Goal: Information Seeking & Learning: Find specific fact

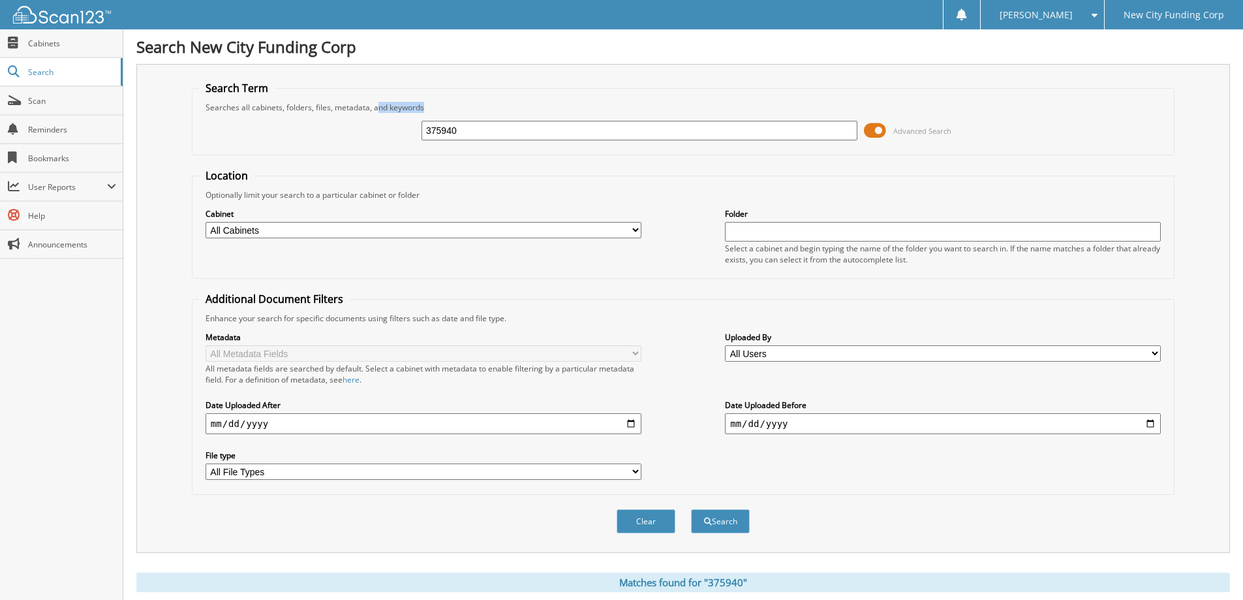
drag, startPoint x: 563, startPoint y: 112, endPoint x: 421, endPoint y: 112, distance: 141.6
click at [374, 106] on fieldset "Search Term Searches all cabinets, folders, files, metadata, and keywords 37594…" at bounding box center [683, 118] width 983 height 74
drag, startPoint x: 476, startPoint y: 124, endPoint x: 341, endPoint y: 137, distance: 135.7
click at [352, 131] on div "375940 Advanced Search" at bounding box center [683, 130] width 968 height 35
type input "375940"
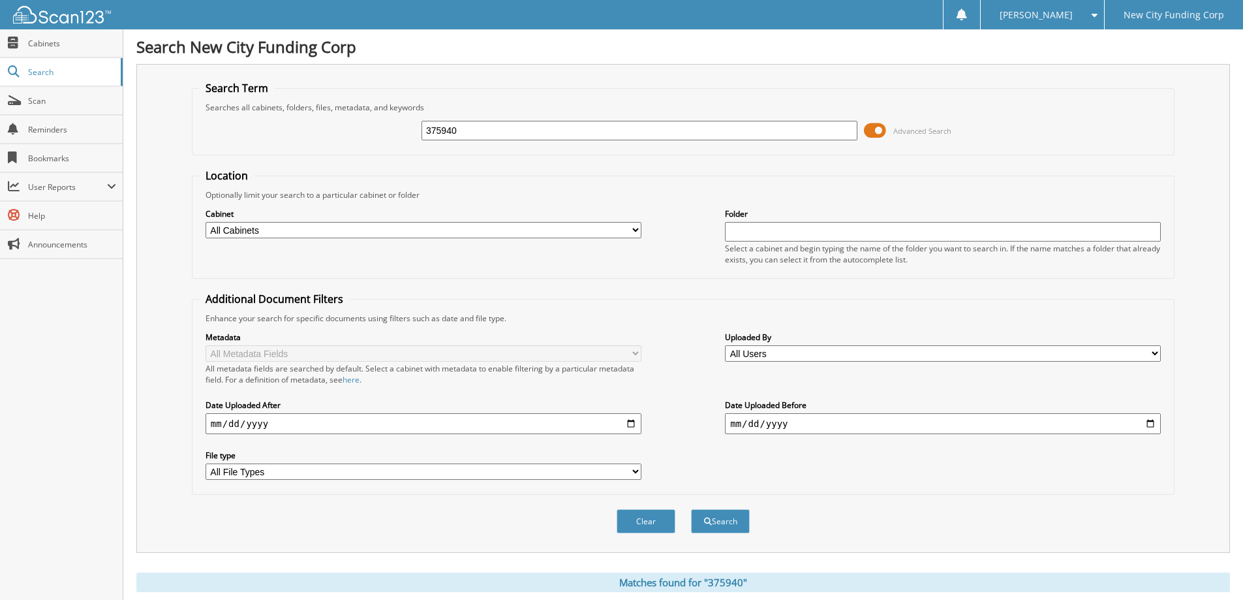
click at [691, 509] on button "Search" at bounding box center [720, 521] width 59 height 24
click at [869, 130] on span at bounding box center [875, 131] width 22 height 20
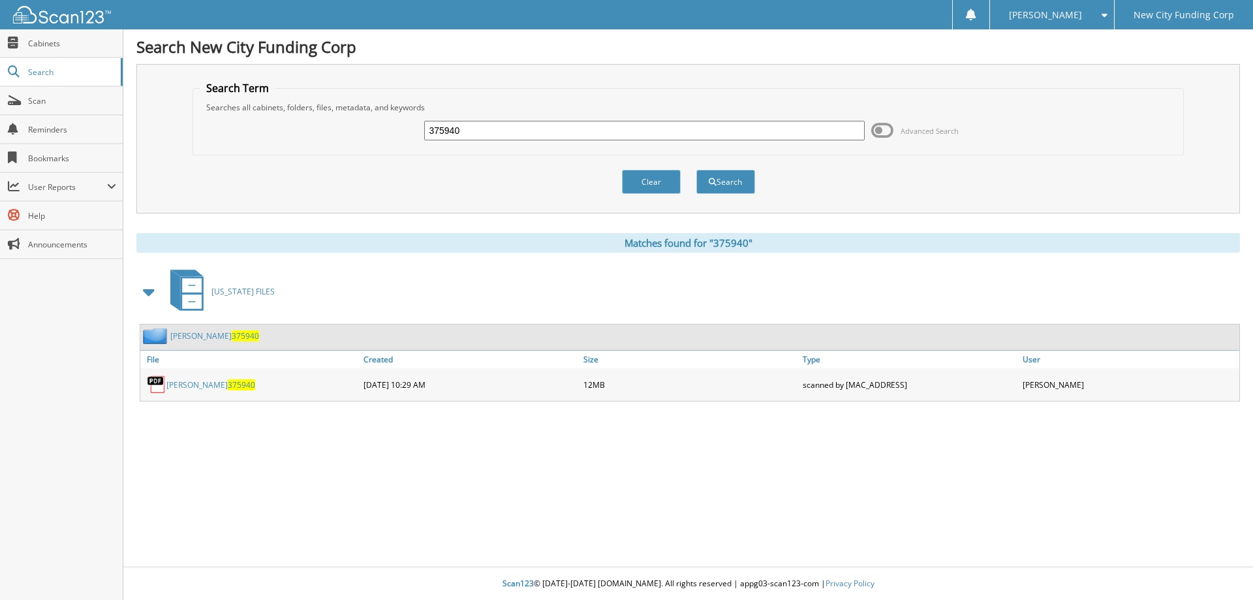
click at [207, 381] on link "rondell bernard 375940" at bounding box center [210, 384] width 89 height 11
